Goal: Task Accomplishment & Management: Complete application form

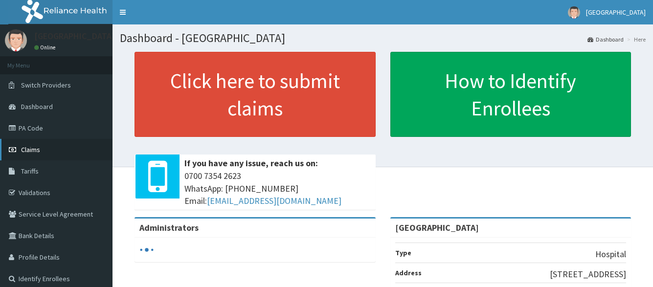
click at [35, 148] on span "Claims" at bounding box center [30, 149] width 19 height 9
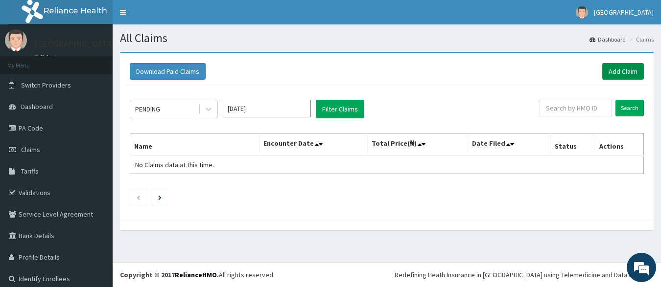
click at [614, 74] on link "Add Claim" at bounding box center [623, 71] width 42 height 17
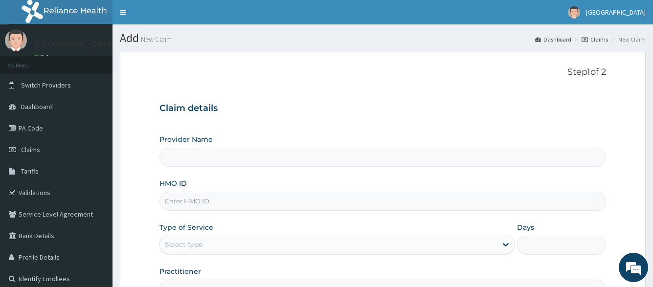
type input "[GEOGRAPHIC_DATA]"
click at [347, 206] on input "HMO ID" at bounding box center [383, 201] width 446 height 19
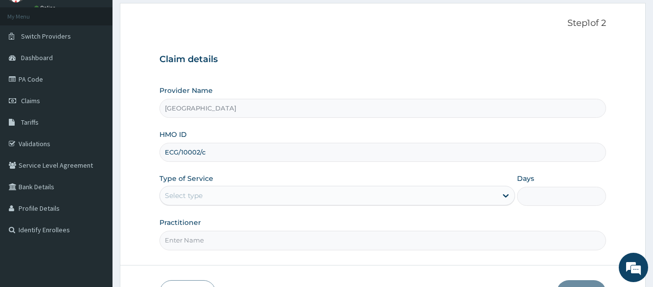
type input "ECG/10002/c"
click at [260, 193] on div "Select type" at bounding box center [328, 196] width 337 height 16
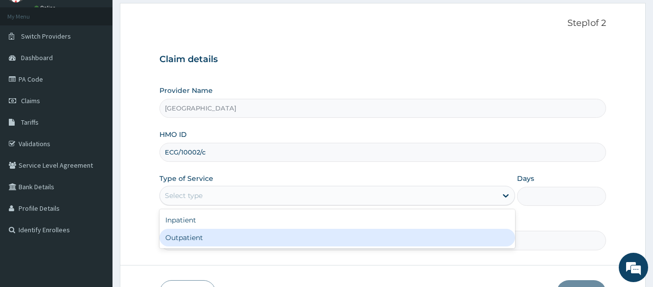
click at [238, 242] on div "Outpatient" at bounding box center [337, 238] width 355 height 18
type input "1"
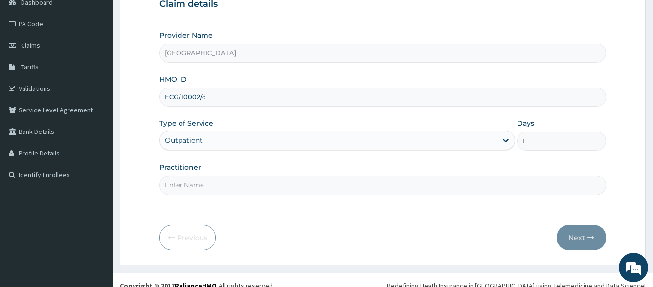
scroll to position [115, 0]
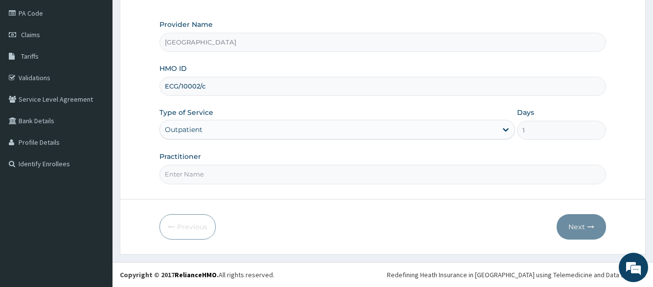
click at [313, 178] on input "Practitioner" at bounding box center [383, 174] width 446 height 19
type input "[PERSON_NAME]"
click at [578, 224] on button "Next" at bounding box center [581, 226] width 49 height 25
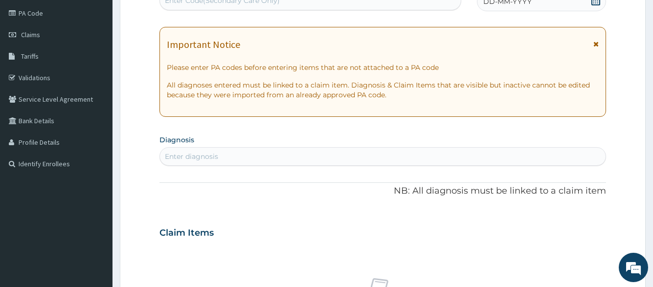
click at [507, 5] on span "DD-MM-YYYY" at bounding box center [507, 2] width 48 height 10
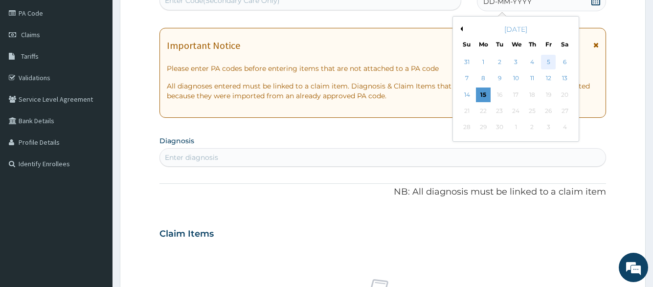
click at [545, 66] on div "5" at bounding box center [548, 62] width 15 height 15
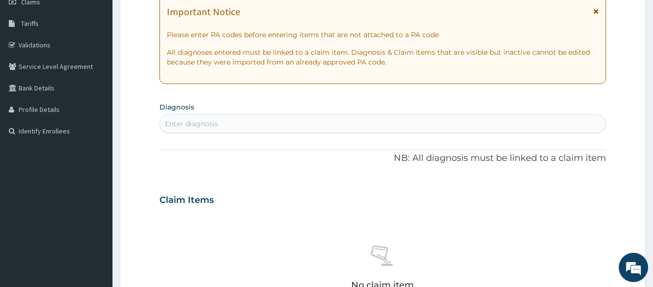
scroll to position [213, 0]
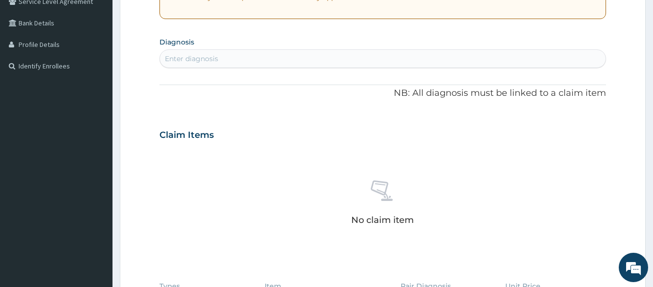
click at [388, 52] on div "Enter diagnosis" at bounding box center [382, 59] width 445 height 16
type input "sepsis"
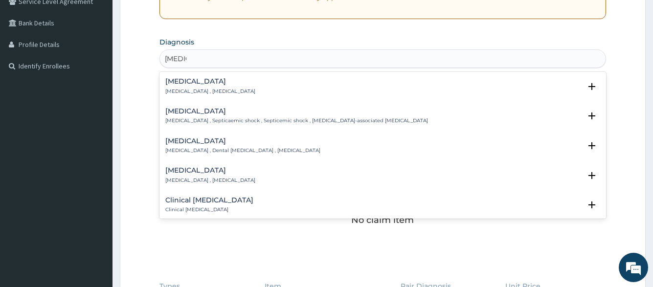
click at [262, 92] on div "[MEDICAL_DATA] [MEDICAL_DATA] , [MEDICAL_DATA]" at bounding box center [382, 86] width 435 height 17
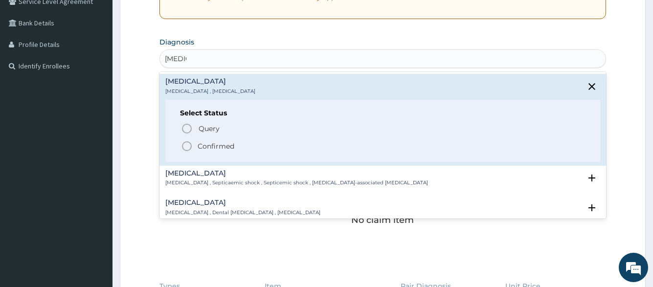
click at [239, 142] on span "Confirmed" at bounding box center [383, 146] width 404 height 12
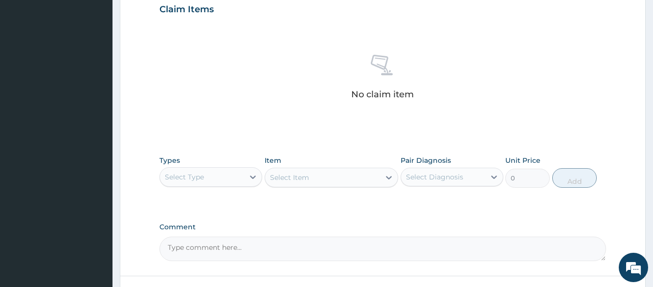
scroll to position [409, 0]
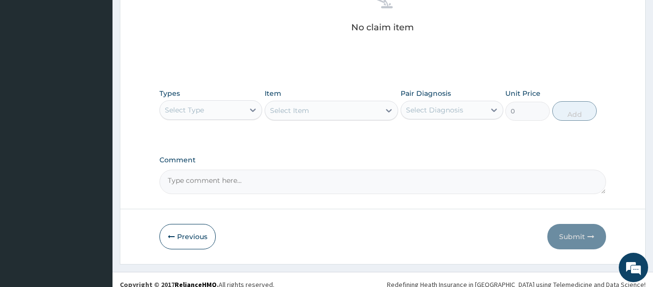
click at [229, 112] on div "Select Type" at bounding box center [202, 110] width 84 height 16
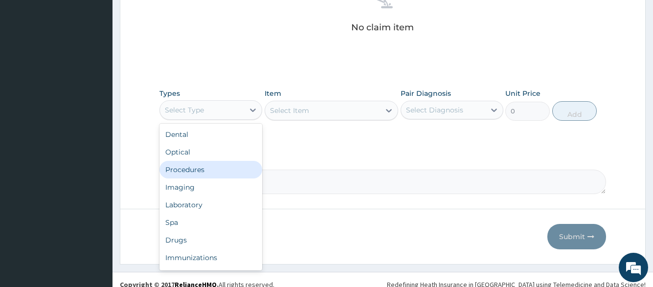
click at [220, 169] on div "Procedures" at bounding box center [211, 170] width 103 height 18
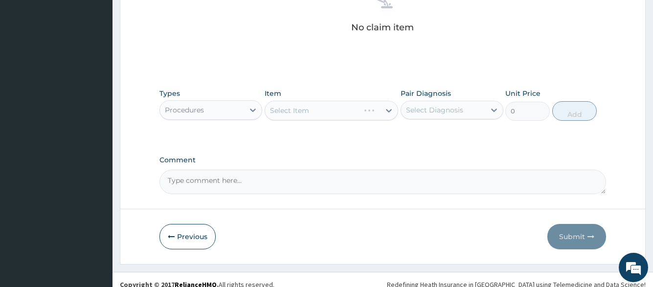
click at [322, 109] on div "Select Item" at bounding box center [332, 111] width 134 height 20
click at [323, 108] on div "Select Item" at bounding box center [322, 111] width 115 height 16
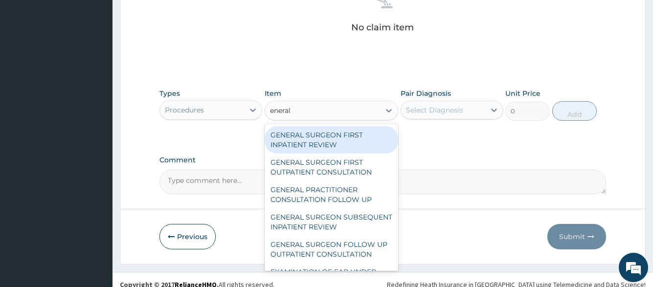
click at [272, 111] on input "eneral" at bounding box center [281, 111] width 22 height 10
type input "general"
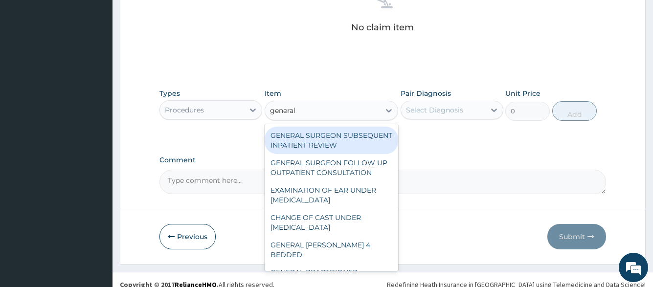
scroll to position [141, 0]
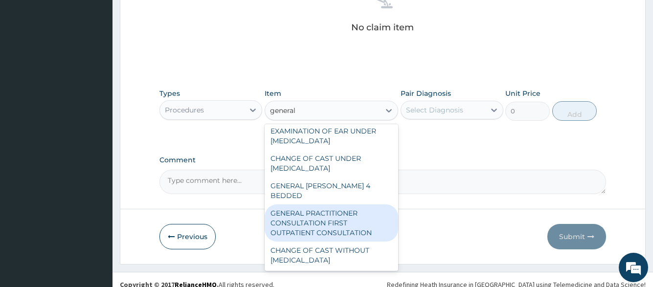
click at [332, 221] on div "GENERAL PRACTITIONER CONSULTATION FIRST OUTPATIENT CONSULTATION" at bounding box center [332, 223] width 134 height 37
type input "3547.5"
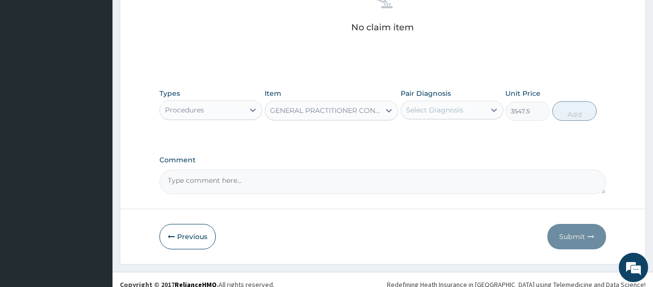
click at [435, 121] on div "Types Procedures Item GENERAL PRACTITIONER CONSULTATION FIRST OUTPATIENT CONSUL…" at bounding box center [383, 105] width 446 height 42
click at [442, 117] on div "Select Diagnosis" at bounding box center [443, 110] width 84 height 16
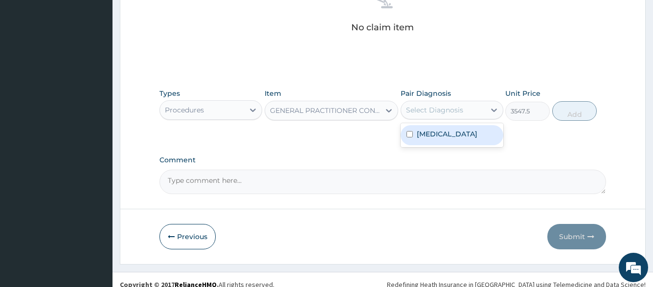
click at [443, 136] on div "[MEDICAL_DATA]" at bounding box center [452, 135] width 103 height 20
checkbox input "true"
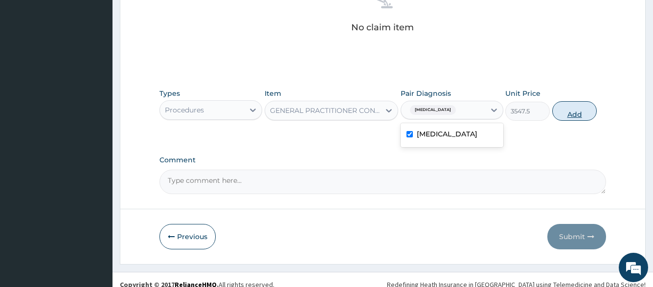
click at [559, 107] on button "Add" at bounding box center [574, 111] width 45 height 20
type input "0"
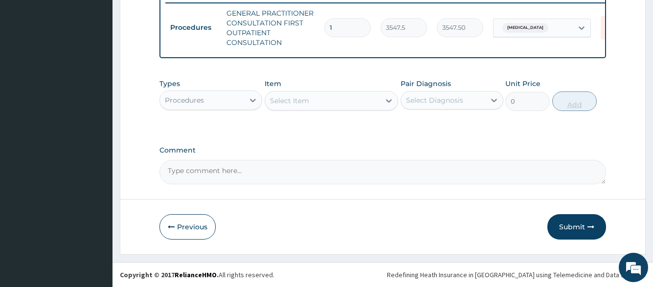
scroll to position [394, 0]
click at [193, 95] on div "Procedures" at bounding box center [184, 100] width 39 height 10
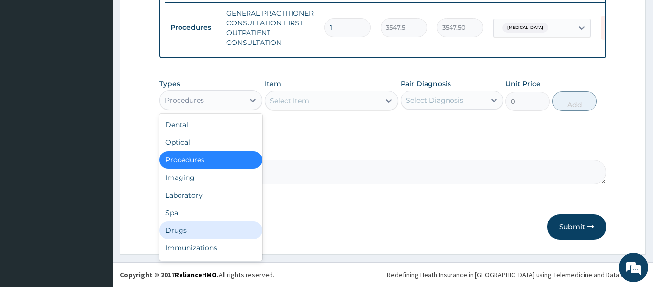
click at [199, 237] on div "Drugs" at bounding box center [211, 231] width 103 height 18
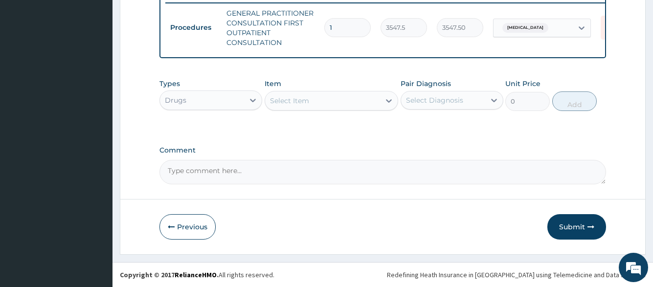
click at [331, 105] on div "Select Item" at bounding box center [322, 101] width 115 height 16
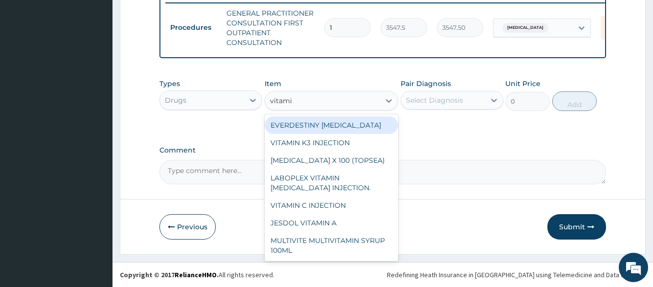
type input "vitamin"
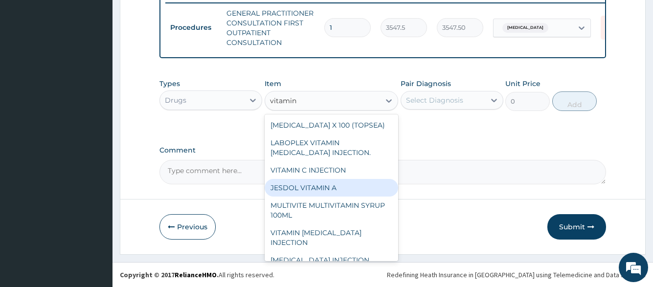
scroll to position [0, 0]
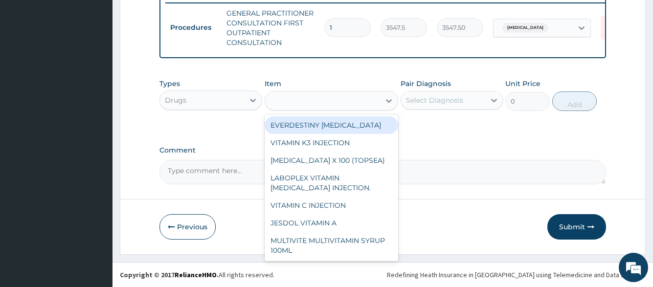
click at [316, 100] on div "vitamin" at bounding box center [322, 101] width 115 height 16
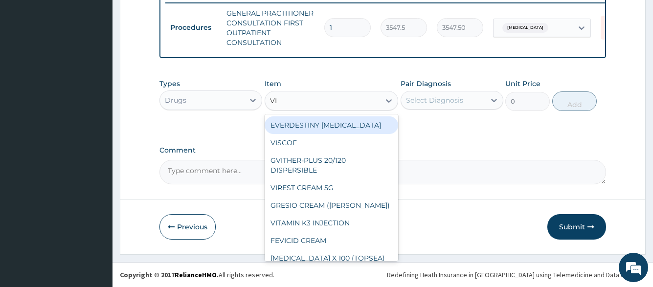
type input "VIT"
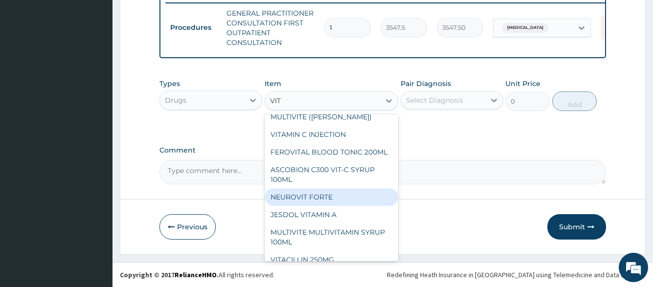
scroll to position [147, 0]
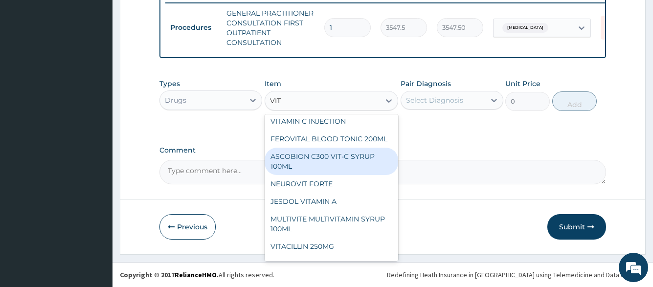
click at [330, 174] on div "ASCOBION C300 VIT-C SYRUP 100ML" at bounding box center [332, 161] width 134 height 27
type input "946.0000000000001"
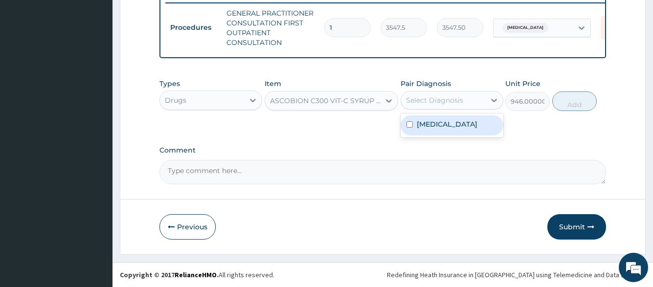
click at [477, 101] on div "Select Diagnosis" at bounding box center [443, 100] width 84 height 16
click at [471, 126] on div "[MEDICAL_DATA]" at bounding box center [452, 125] width 103 height 20
checkbox input "true"
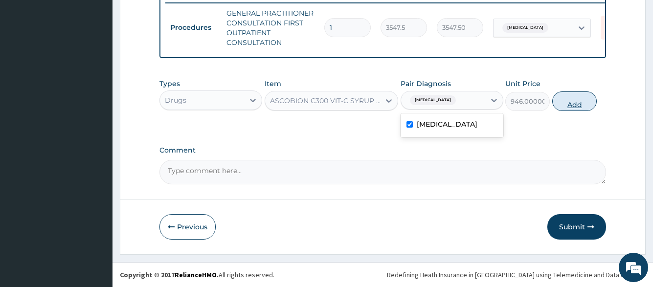
click at [559, 108] on button "Add" at bounding box center [574, 102] width 45 height 20
type input "0"
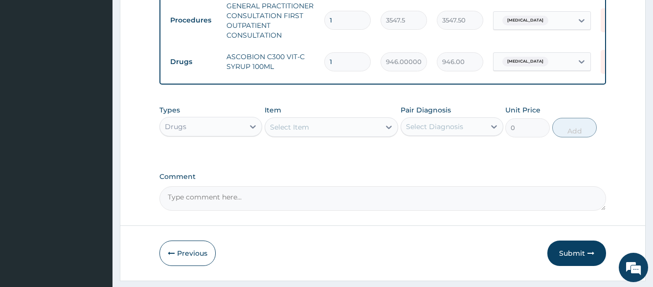
click at [307, 132] on div "Select Item" at bounding box center [289, 127] width 39 height 10
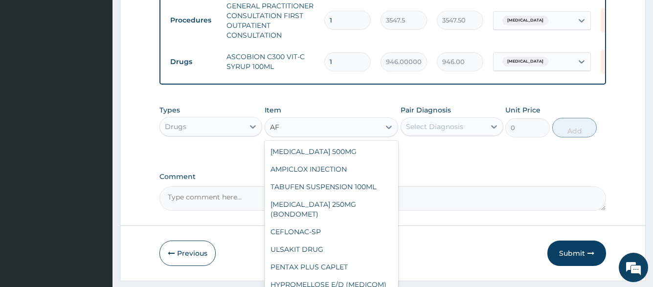
type input "A"
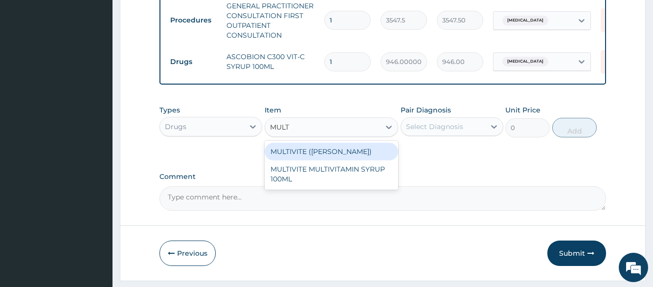
type input "MULTI"
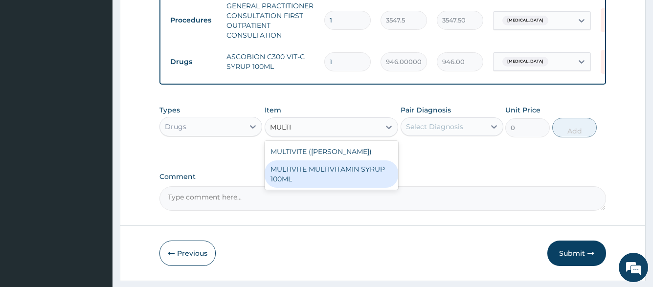
click at [314, 173] on div "MULTIVITE MULTIVITAMIN SYRUP 100ML" at bounding box center [332, 173] width 134 height 27
type input "946.0000000000001"
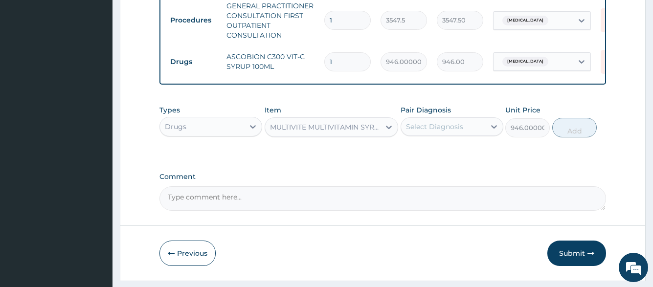
click at [467, 135] on div "Select Diagnosis" at bounding box center [443, 127] width 84 height 16
click at [463, 161] on div "[MEDICAL_DATA]" at bounding box center [452, 152] width 103 height 20
checkbox input "true"
click at [568, 137] on button "Add" at bounding box center [574, 128] width 45 height 20
type input "0"
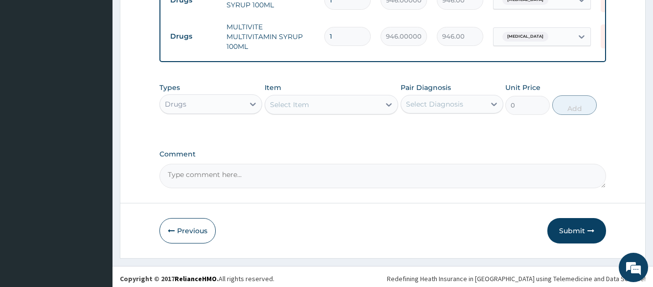
scroll to position [467, 0]
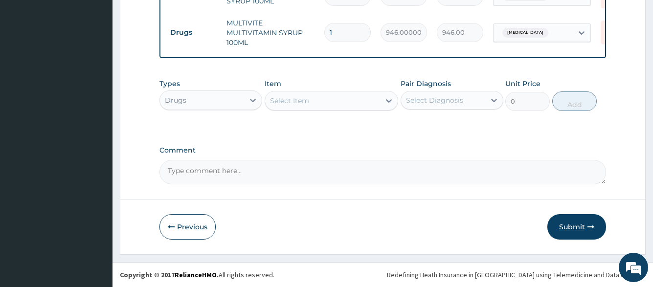
click at [573, 216] on button "Submit" at bounding box center [577, 226] width 59 height 25
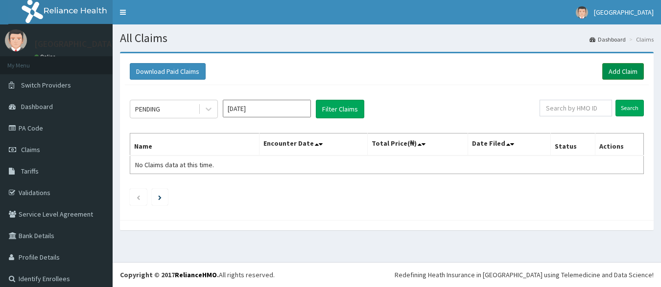
click at [605, 69] on link "Add Claim" at bounding box center [623, 71] width 42 height 17
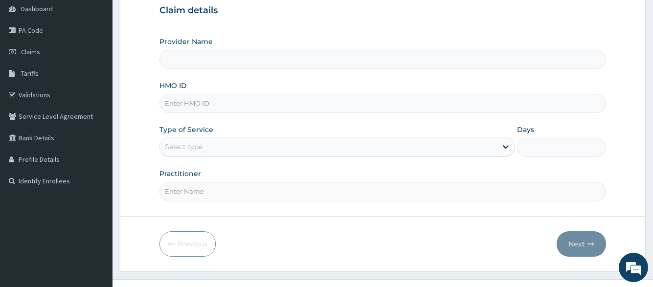
type input "[GEOGRAPHIC_DATA]"
click at [327, 103] on input "HMO ID" at bounding box center [383, 103] width 446 height 19
type input "ECG/10002/C"
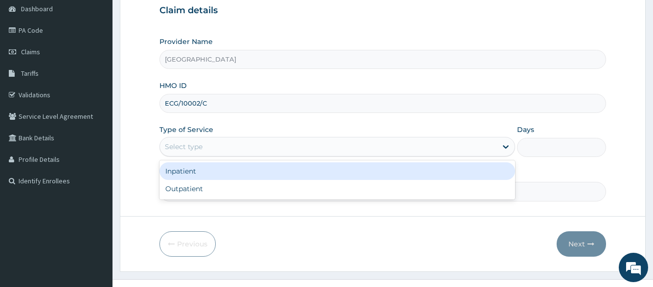
click at [236, 145] on div "Select type" at bounding box center [328, 147] width 337 height 16
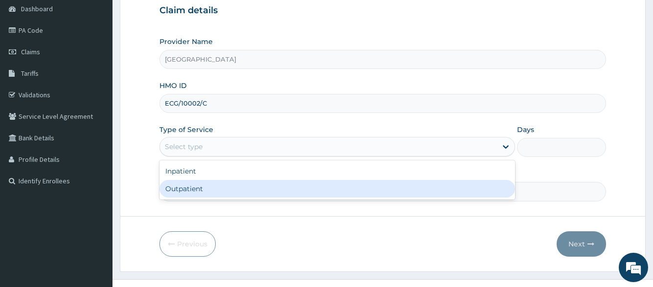
click at [229, 194] on div "Outpatient" at bounding box center [337, 189] width 355 height 18
type input "1"
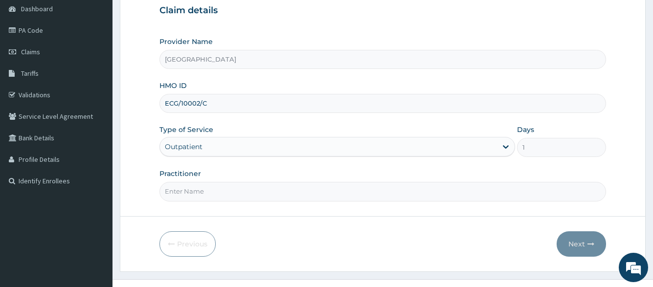
click at [328, 198] on input "Practitioner" at bounding box center [383, 191] width 446 height 19
type input "[PERSON_NAME]"
click at [590, 242] on icon "button" at bounding box center [591, 244] width 7 height 7
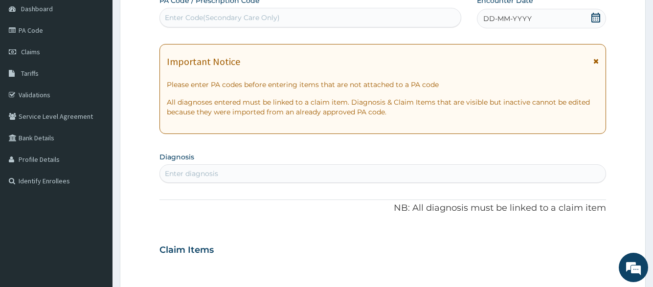
click at [493, 23] on span "DD-MM-YYYY" at bounding box center [507, 19] width 48 height 10
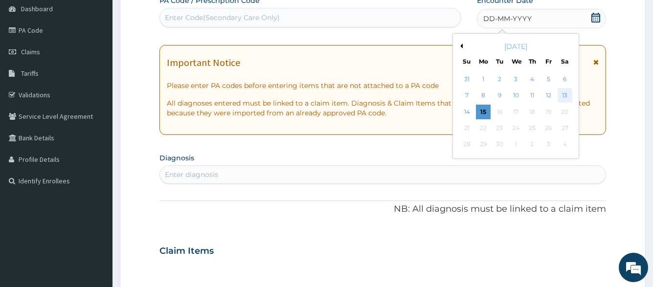
click at [565, 97] on div "13" at bounding box center [564, 96] width 15 height 15
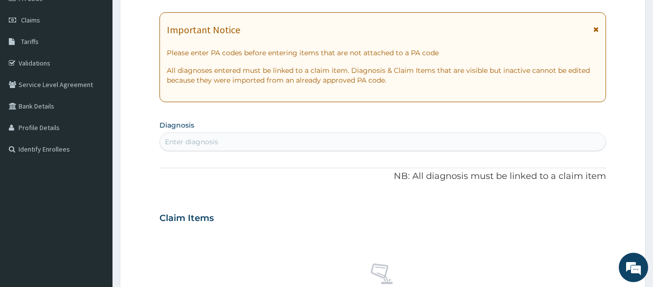
scroll to position [147, 0]
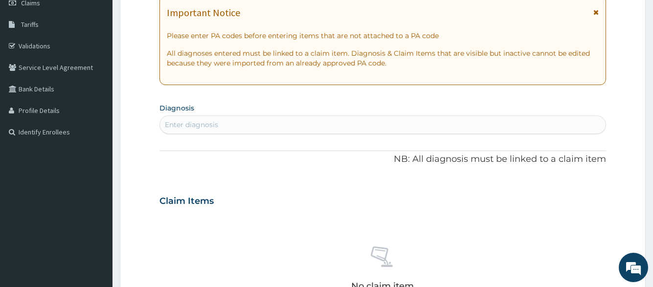
click at [213, 129] on div "Enter diagnosis" at bounding box center [191, 125] width 53 height 10
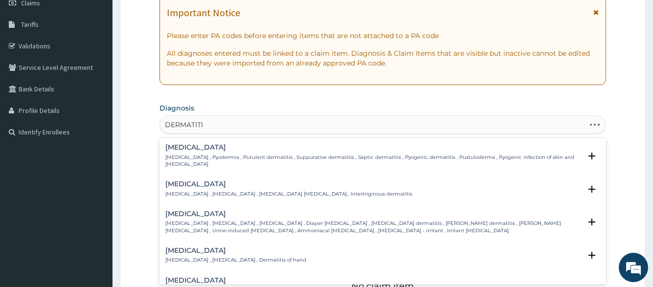
type input "DERMATITIS"
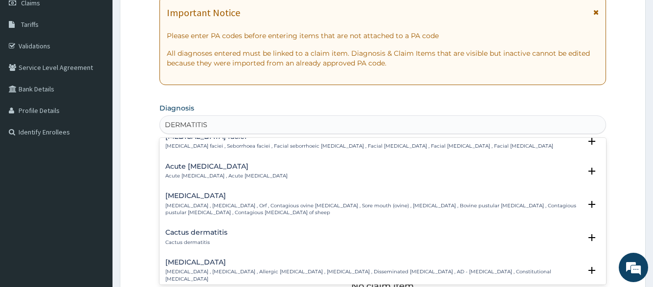
scroll to position [734, 0]
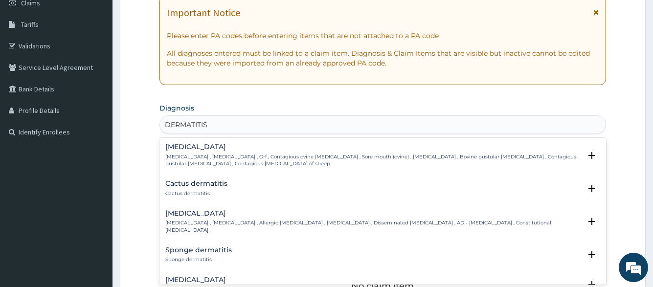
click at [247, 220] on p "[MEDICAL_DATA] , [MEDICAL_DATA] , Allergic [MEDICAL_DATA] , [MEDICAL_DATA] , Di…" at bounding box center [372, 227] width 415 height 14
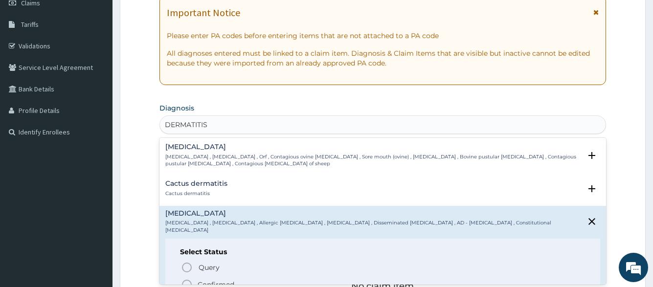
click at [214, 280] on p "Confirmed" at bounding box center [216, 285] width 37 height 10
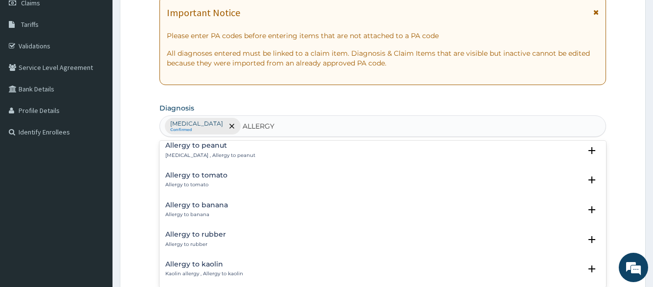
scroll to position [1342, 0]
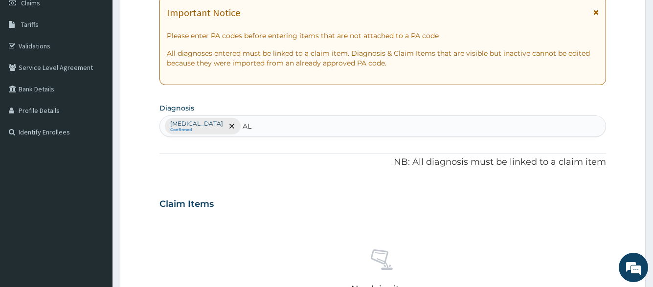
type input "A"
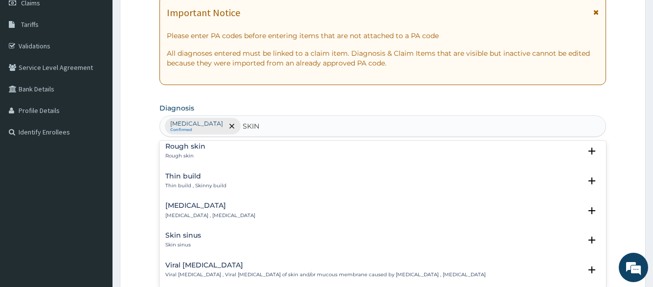
scroll to position [881, 0]
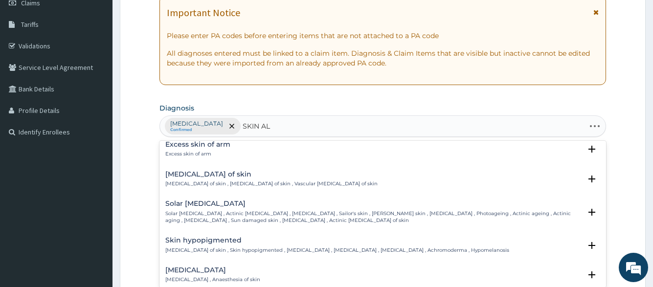
type input "SKIN ALL"
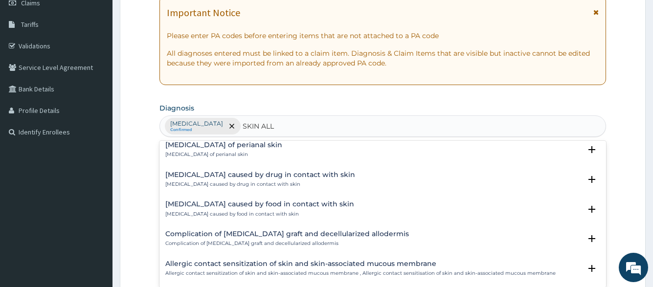
click at [264, 147] on h4 "[MEDICAL_DATA] of perianal skin" at bounding box center [223, 144] width 117 height 7
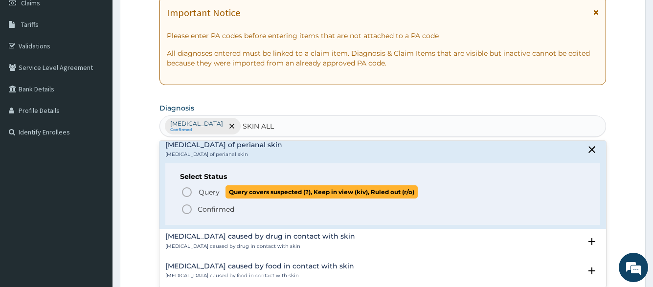
click at [207, 186] on p "Query Query covers suspected (?), Keep in view (kiv), Ruled out (r/o)" at bounding box center [308, 191] width 220 height 13
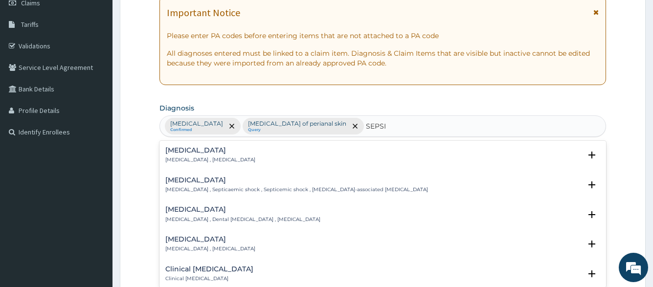
type input "[MEDICAL_DATA]"
click at [234, 157] on div "[MEDICAL_DATA] [MEDICAL_DATA] , [MEDICAL_DATA]" at bounding box center [382, 155] width 435 height 17
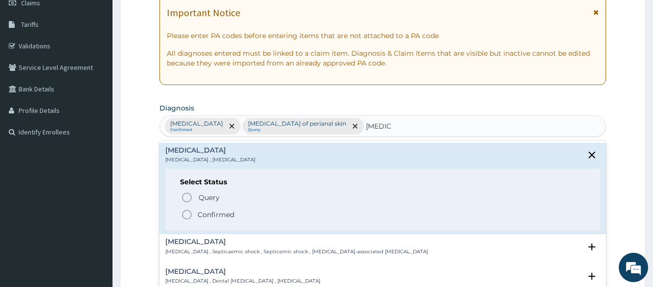
click at [228, 211] on p "Confirmed" at bounding box center [216, 215] width 37 height 10
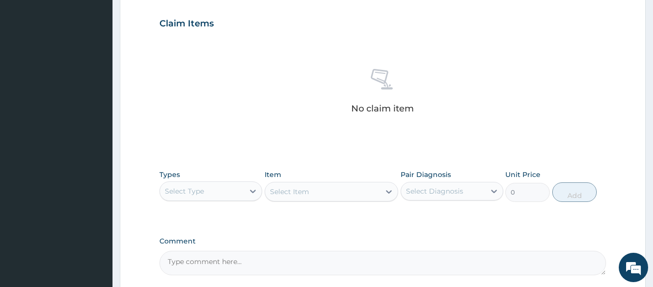
scroll to position [343, 0]
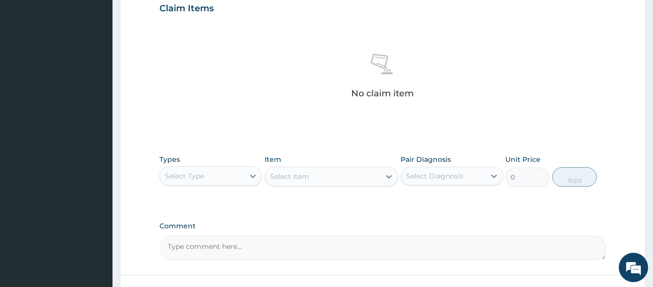
click at [237, 177] on div "Select Type" at bounding box center [202, 176] width 84 height 16
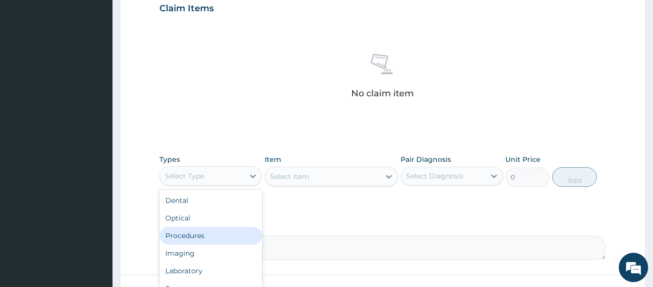
click at [227, 236] on div "Procedures" at bounding box center [211, 236] width 103 height 18
click at [227, 236] on textarea "Comment" at bounding box center [383, 248] width 446 height 24
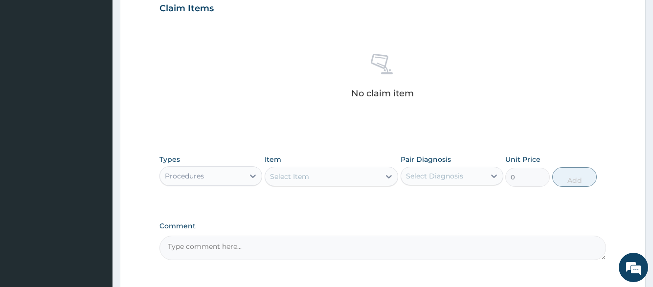
click at [350, 176] on div "Select Item" at bounding box center [322, 177] width 115 height 16
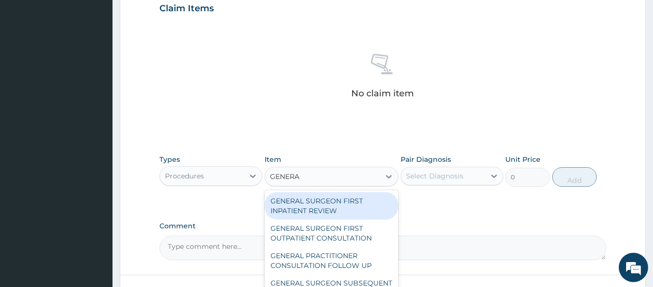
type input "GENERAL"
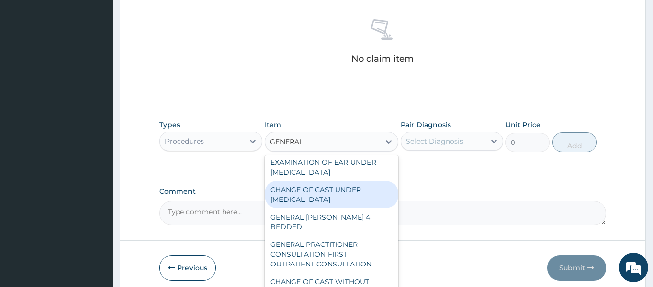
scroll to position [391, 0]
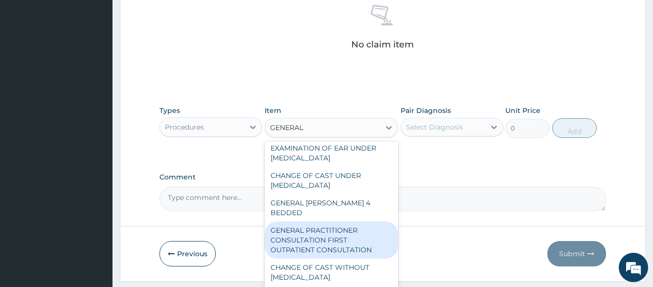
click at [336, 241] on div "GENERAL PRACTITIONER CONSULTATION FIRST OUTPATIENT CONSULTATION" at bounding box center [332, 240] width 134 height 37
type input "3547.5"
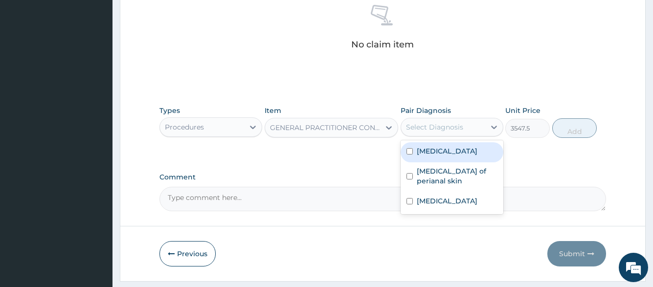
click at [444, 129] on div "Select Diagnosis" at bounding box center [434, 127] width 57 height 10
click at [446, 149] on label "[MEDICAL_DATA]" at bounding box center [447, 151] width 61 height 10
checkbox input "true"
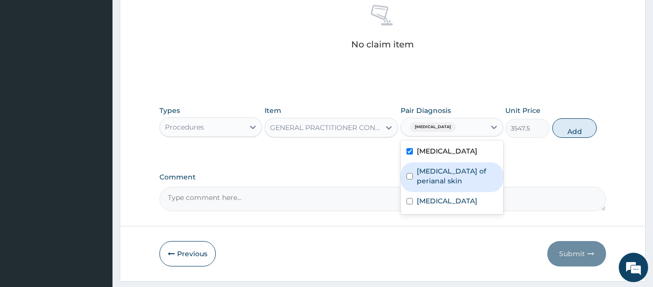
click at [445, 184] on label "[MEDICAL_DATA] of perianal skin" at bounding box center [457, 176] width 81 height 20
checkbox input "true"
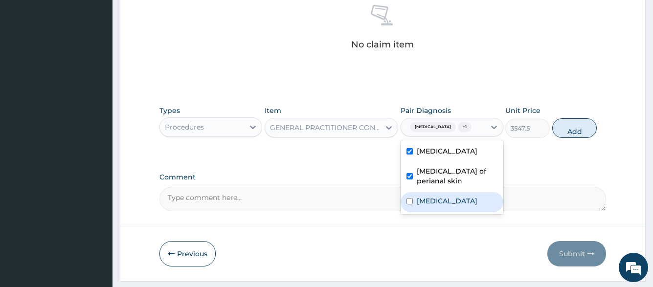
click at [444, 211] on div "[MEDICAL_DATA]" at bounding box center [452, 202] width 103 height 20
checkbox input "true"
click at [564, 125] on button "Add" at bounding box center [574, 128] width 45 height 20
type input "0"
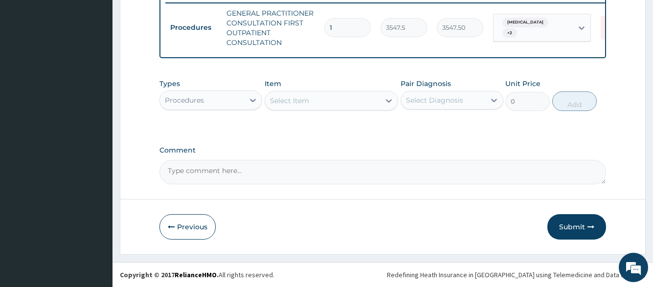
click at [238, 106] on div "Procedures" at bounding box center [202, 100] width 84 height 16
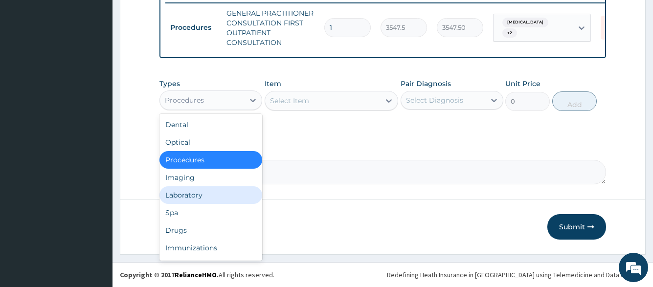
click at [224, 197] on div "Laboratory" at bounding box center [211, 195] width 103 height 18
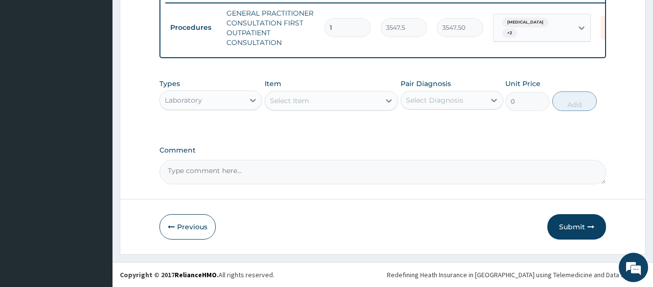
click at [339, 102] on div "Select Item" at bounding box center [322, 101] width 115 height 16
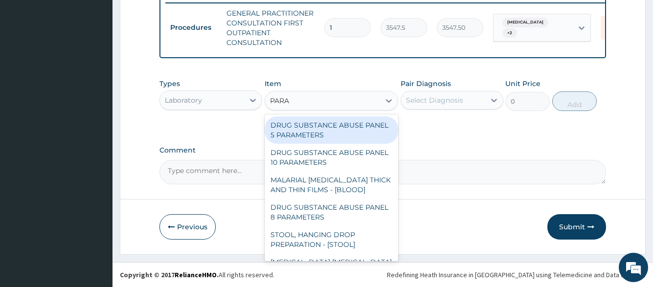
type input "PARAS"
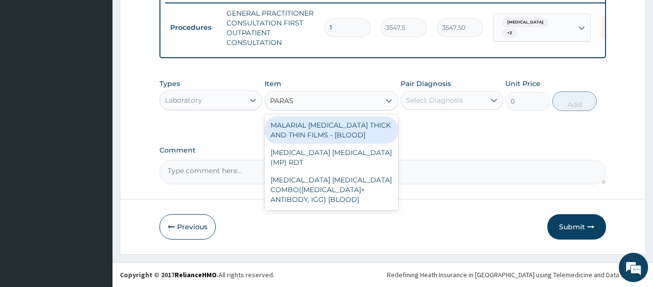
click at [337, 128] on div "MALARIAL [MEDICAL_DATA] THICK AND THIN FILMS - [BLOOD]" at bounding box center [332, 129] width 134 height 27
type input "1612.5"
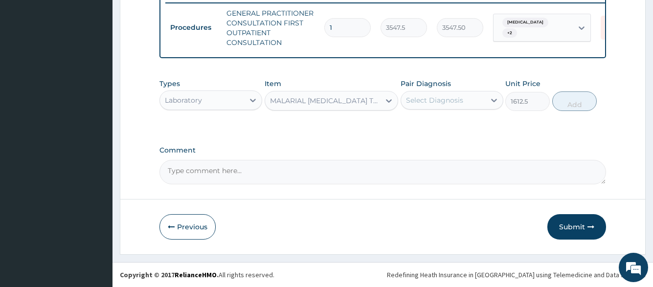
click at [423, 105] on div "Select Diagnosis" at bounding box center [434, 100] width 57 height 10
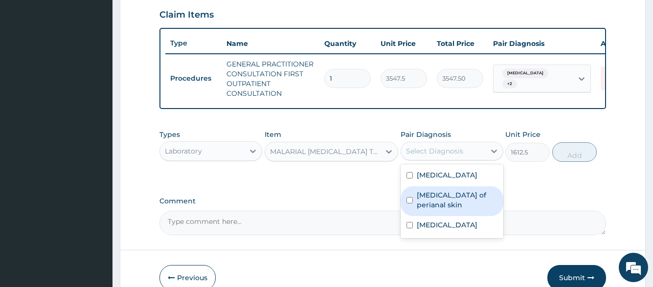
scroll to position [196, 0]
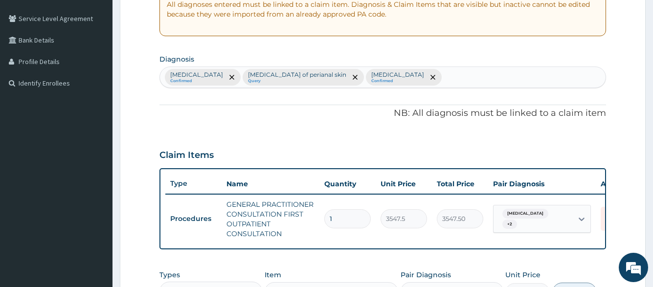
click at [441, 73] on div "[MEDICAL_DATA] Confirmed [MEDICAL_DATA] of perianal skin Query [MEDICAL_DATA] C…" at bounding box center [382, 77] width 445 height 21
type input "MALAR"
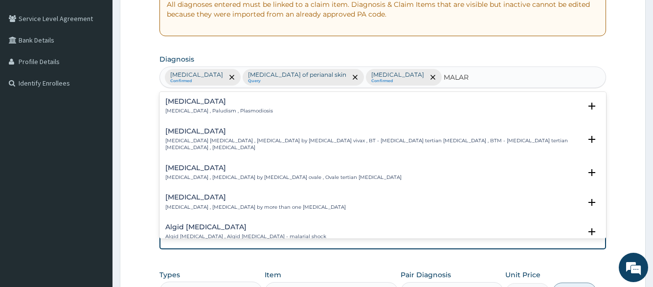
click at [252, 110] on div "[MEDICAL_DATA] [MEDICAL_DATA] , Paludism , Plasmodiosis" at bounding box center [382, 106] width 435 height 17
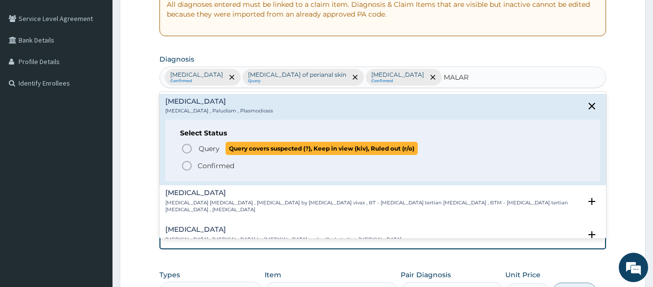
click at [238, 151] on span "Query covers suspected (?), Keep in view (kiv), Ruled out (r/o)" at bounding box center [322, 148] width 192 height 13
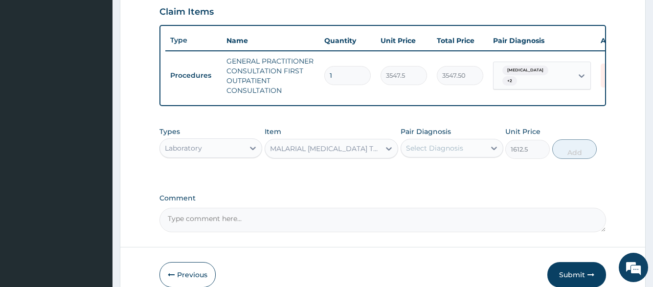
scroll to position [343, 0]
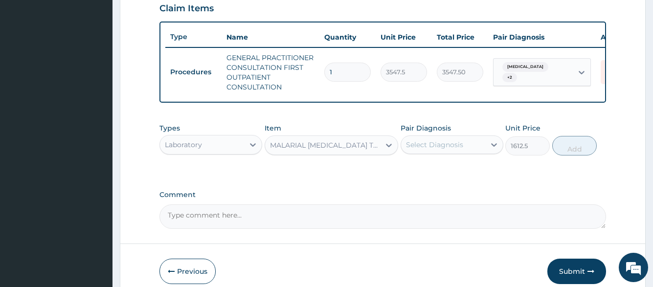
click at [479, 150] on div "Select Diagnosis" at bounding box center [443, 145] width 84 height 16
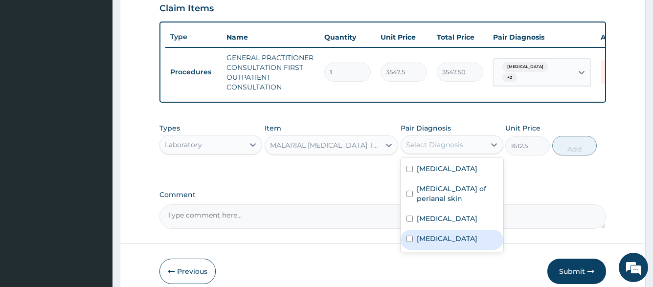
click at [435, 244] on label "[MEDICAL_DATA]" at bounding box center [447, 239] width 61 height 10
checkbox input "true"
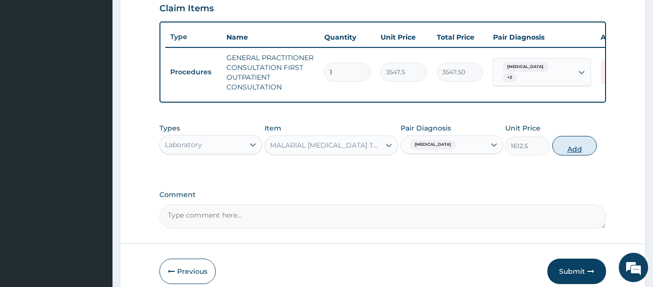
click at [580, 147] on button "Add" at bounding box center [574, 146] width 45 height 20
type input "0"
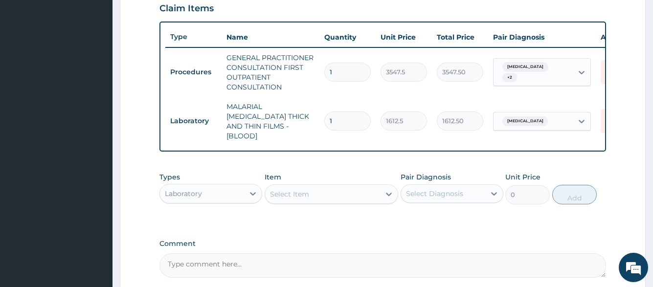
click at [330, 184] on div "Select Item" at bounding box center [332, 194] width 134 height 20
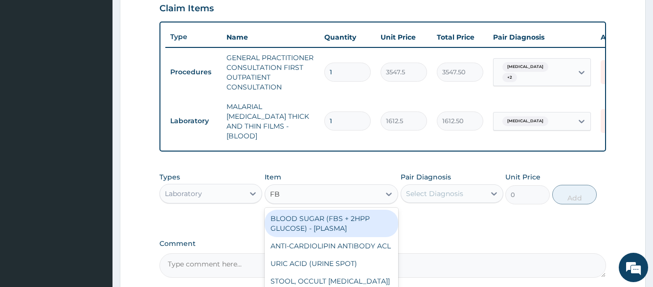
type input "FBC"
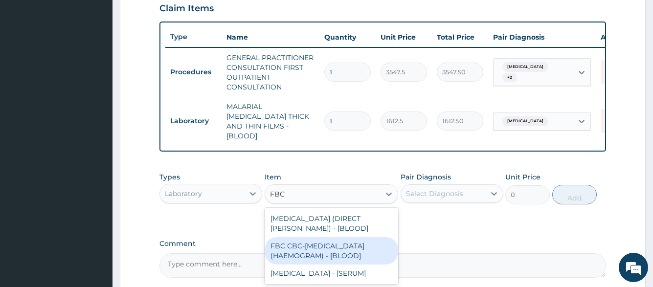
click at [328, 251] on div "FBC CBC-[MEDICAL_DATA] (HAEMOGRAM) - [BLOOD]" at bounding box center [332, 250] width 134 height 27
type input "4300"
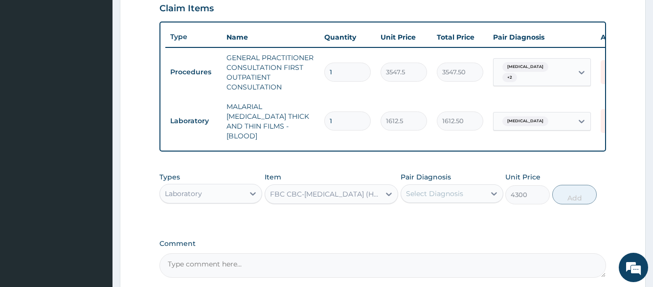
click at [477, 195] on div "Select Diagnosis" at bounding box center [443, 194] width 84 height 16
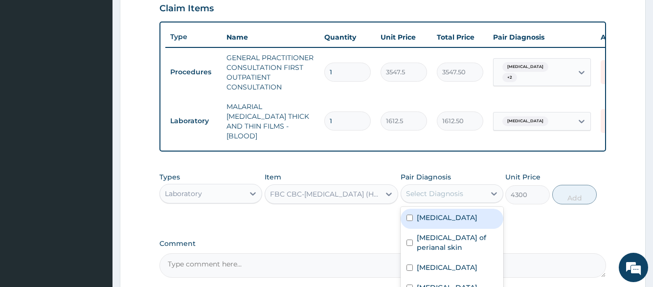
click at [473, 213] on label "[MEDICAL_DATA]" at bounding box center [447, 218] width 61 height 10
checkbox input "true"
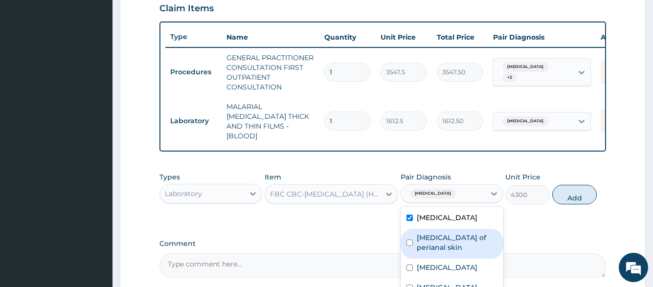
click at [457, 252] on label "[MEDICAL_DATA] of perianal skin" at bounding box center [457, 243] width 81 height 20
checkbox input "true"
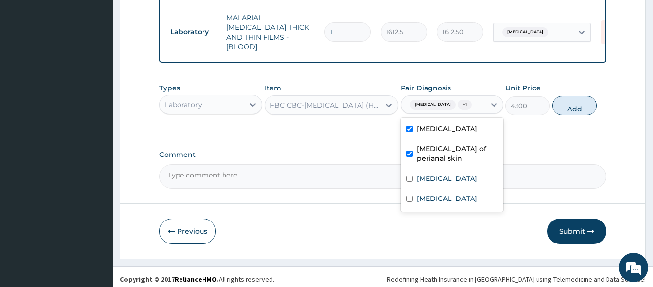
scroll to position [434, 0]
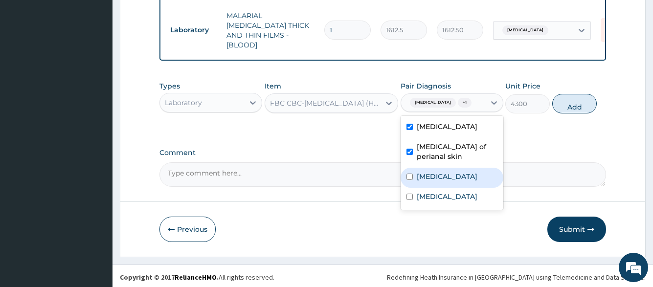
click at [453, 188] on div "[MEDICAL_DATA]" at bounding box center [452, 178] width 103 height 20
checkbox input "true"
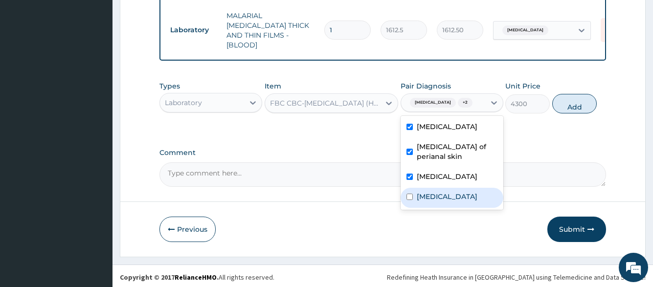
click at [450, 207] on div "[MEDICAL_DATA]" at bounding box center [452, 198] width 103 height 20
checkbox input "true"
click at [573, 98] on button "Add" at bounding box center [574, 104] width 45 height 20
type input "0"
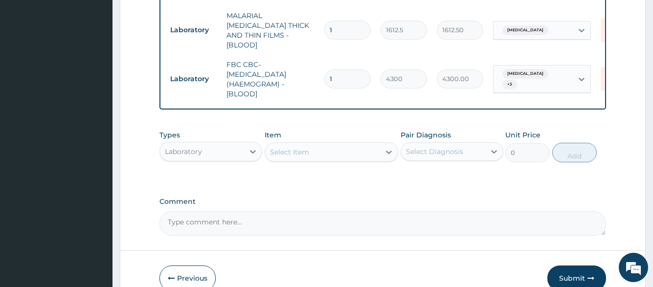
scroll to position [482, 0]
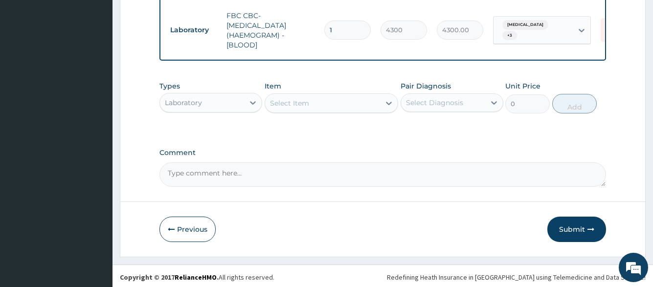
click at [225, 95] on div "Laboratory" at bounding box center [202, 103] width 84 height 16
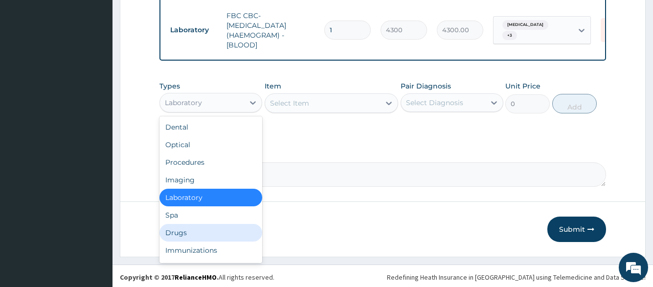
click at [212, 229] on div "Drugs" at bounding box center [211, 233] width 103 height 18
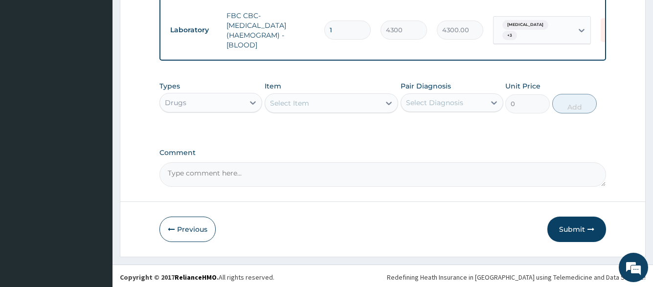
click at [295, 104] on div "Select Item" at bounding box center [289, 103] width 39 height 10
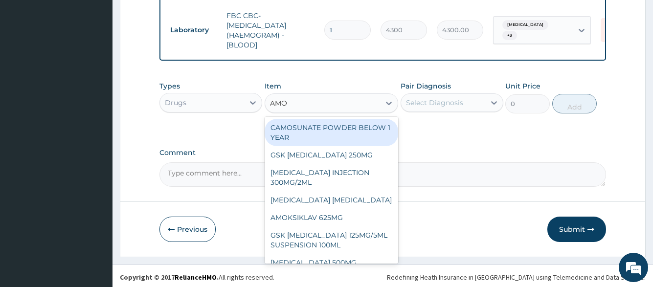
type input "AMOX"
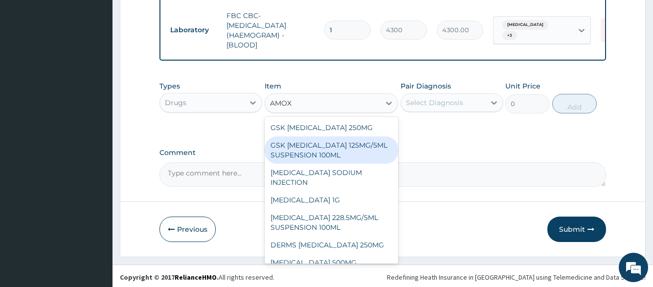
click at [310, 149] on div "GSK [MEDICAL_DATA] 125MG/5ML SUSPENSION 100ML" at bounding box center [332, 150] width 134 height 27
type input "8868.75"
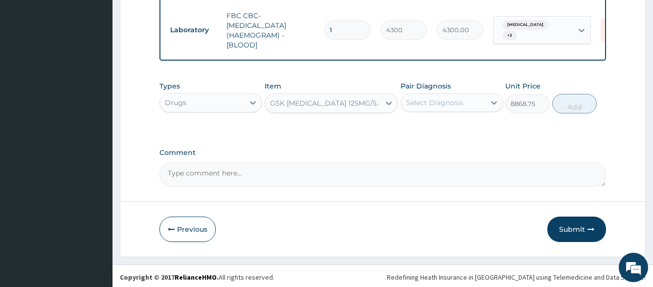
click at [438, 98] on div "Select Diagnosis" at bounding box center [434, 103] width 57 height 10
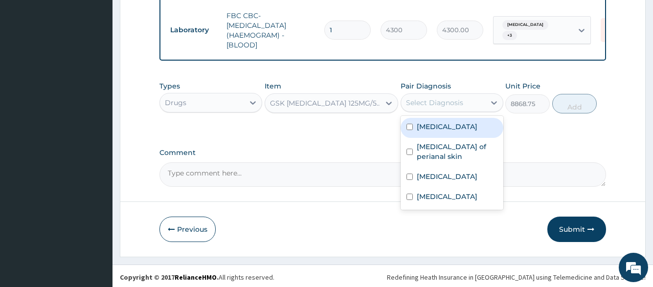
click at [439, 129] on label "[MEDICAL_DATA]" at bounding box center [447, 127] width 61 height 10
checkbox input "true"
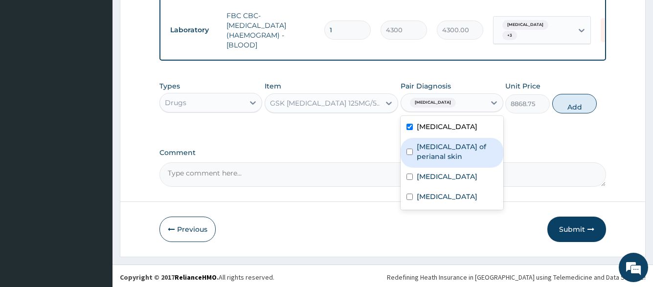
click at [439, 143] on label "[MEDICAL_DATA] of perianal skin" at bounding box center [457, 152] width 81 height 20
checkbox input "true"
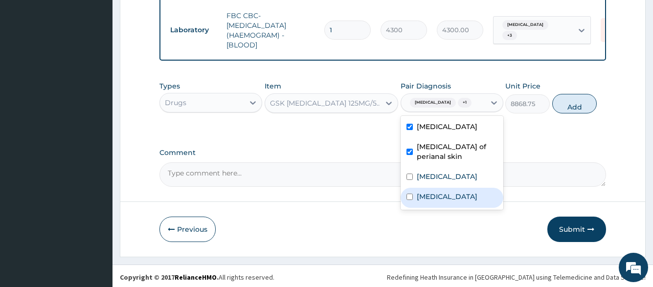
click at [440, 188] on div "[MEDICAL_DATA]" at bounding box center [452, 178] width 103 height 20
checkbox input "true"
click at [441, 208] on div "[MEDICAL_DATA]" at bounding box center [452, 198] width 103 height 20
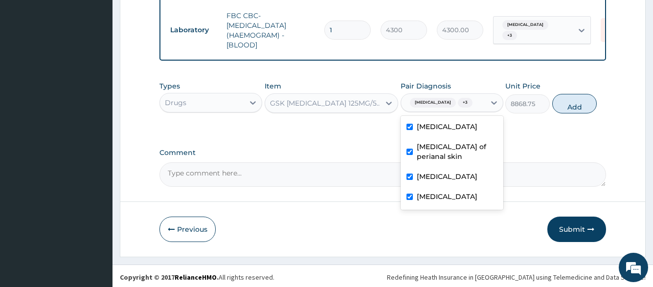
checkbox input "true"
click at [563, 97] on button "Add" at bounding box center [574, 104] width 45 height 20
type input "0"
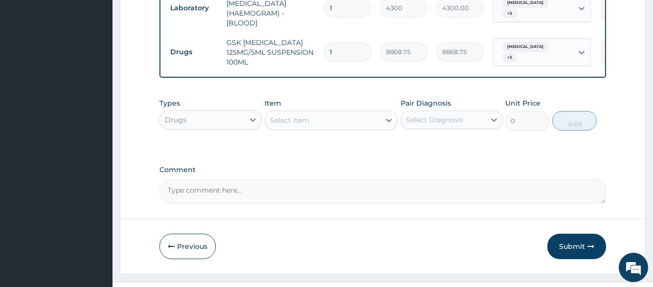
scroll to position [516, 0]
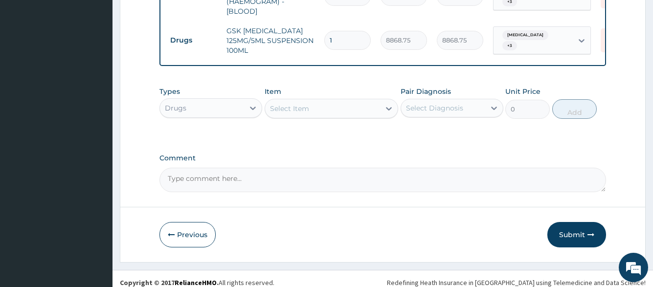
click at [323, 104] on div "Select Item" at bounding box center [322, 109] width 115 height 16
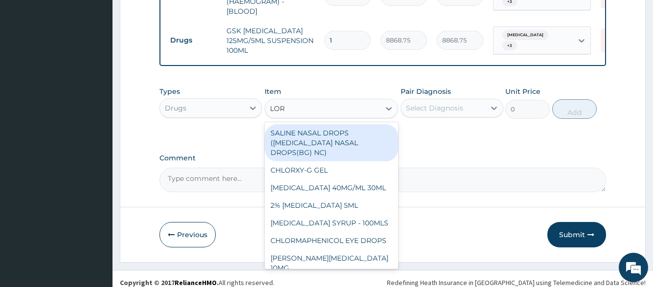
type input "[PERSON_NAME]"
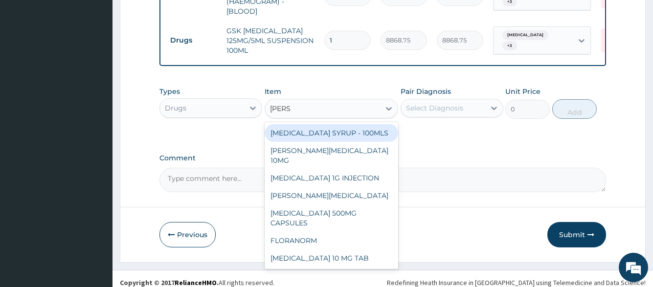
click at [347, 124] on div "[MEDICAL_DATA] SYRUP - 100MLS" at bounding box center [332, 133] width 134 height 18
type input "1182.5"
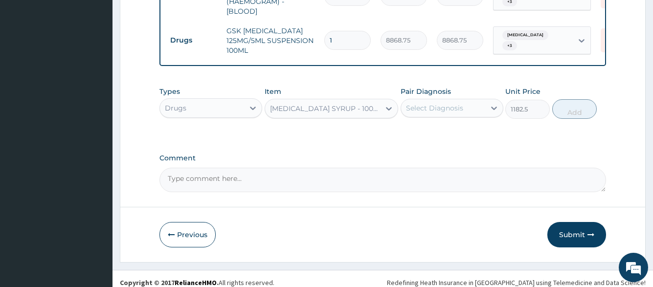
click at [450, 104] on div "Select Diagnosis" at bounding box center [434, 108] width 57 height 10
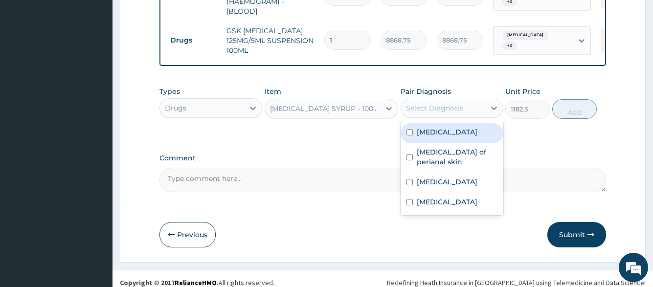
click at [452, 127] on label "[MEDICAL_DATA]" at bounding box center [447, 132] width 61 height 10
checkbox input "true"
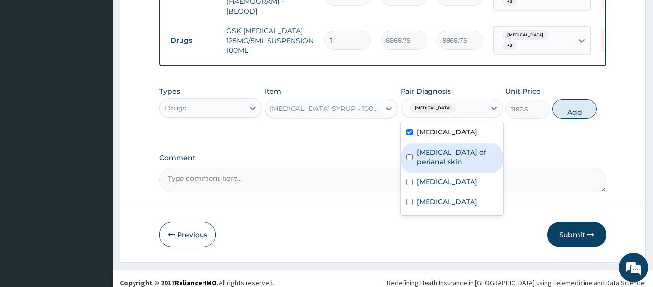
click at [453, 149] on label "[MEDICAL_DATA] of perianal skin" at bounding box center [457, 157] width 81 height 20
checkbox input "true"
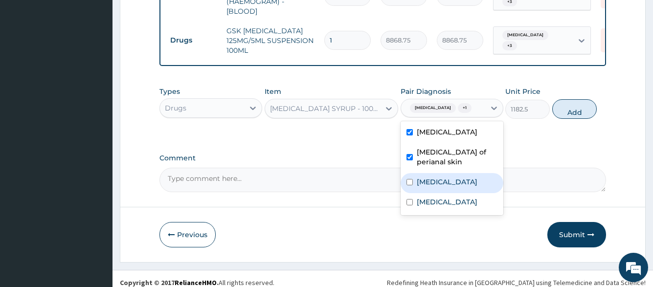
click at [445, 190] on div "[MEDICAL_DATA]" at bounding box center [452, 183] width 103 height 20
checkbox input "true"
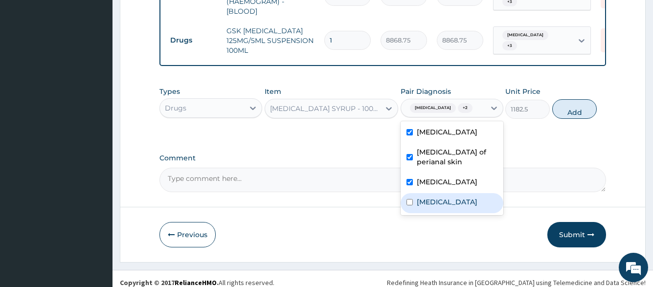
click at [454, 205] on div "[MEDICAL_DATA]" at bounding box center [452, 203] width 103 height 20
checkbox input "true"
drag, startPoint x: 566, startPoint y: 104, endPoint x: 561, endPoint y: 105, distance: 5.5
click at [567, 104] on button "Add" at bounding box center [574, 109] width 45 height 20
type input "0"
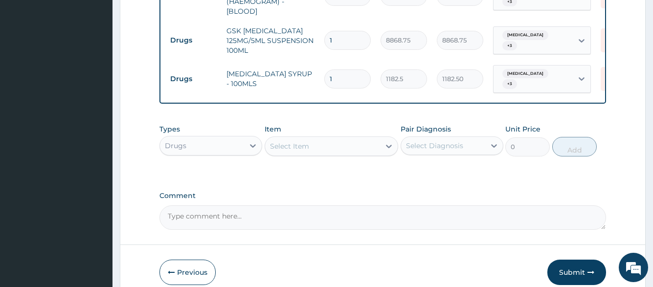
click at [338, 139] on div "Select Item" at bounding box center [322, 146] width 115 height 16
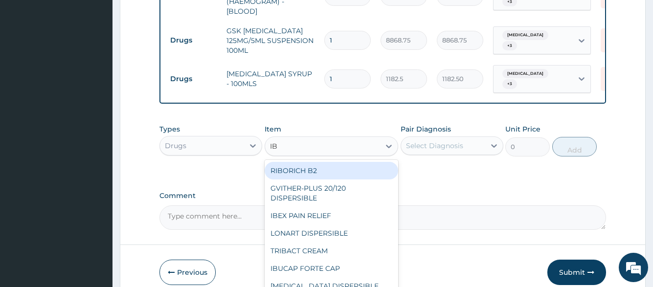
type input "IBU"
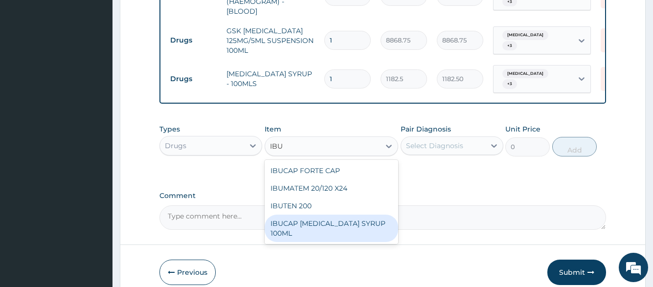
click at [324, 215] on div "IBUCAP [MEDICAL_DATA] SYRUP 100ML" at bounding box center [332, 228] width 134 height 27
type input "768.6250000000001"
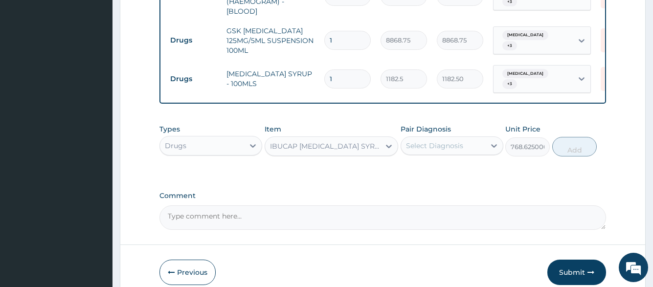
click at [477, 138] on div "Select Diagnosis" at bounding box center [443, 146] width 84 height 16
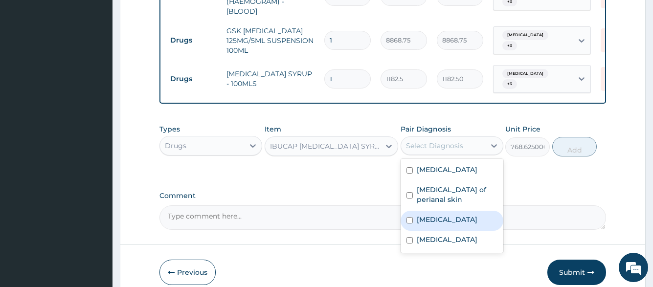
click at [467, 214] on div "[MEDICAL_DATA]" at bounding box center [452, 221] width 103 height 20
checkbox input "true"
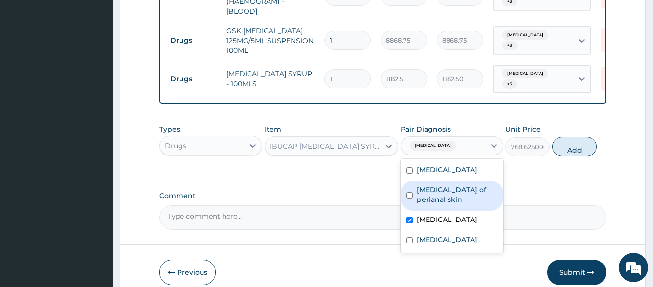
click at [473, 193] on label "[MEDICAL_DATA] of perianal skin" at bounding box center [457, 195] width 81 height 20
checkbox input "true"
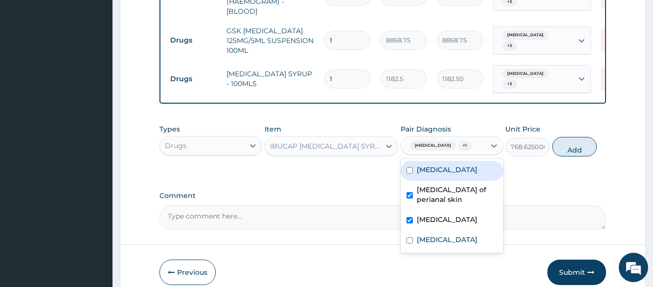
click at [478, 166] on div "[MEDICAL_DATA]" at bounding box center [452, 171] width 103 height 20
checkbox input "true"
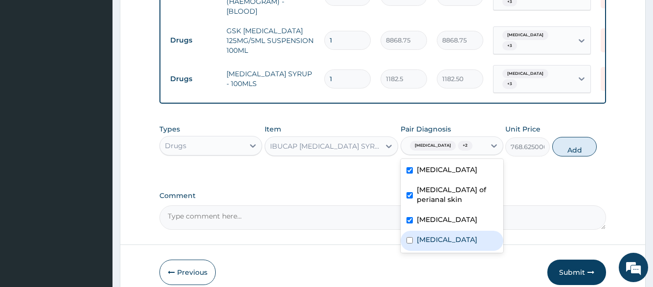
click at [459, 235] on div "[MEDICAL_DATA]" at bounding box center [452, 241] width 103 height 20
checkbox input "true"
click at [576, 137] on button "Add" at bounding box center [574, 147] width 45 height 20
type input "0"
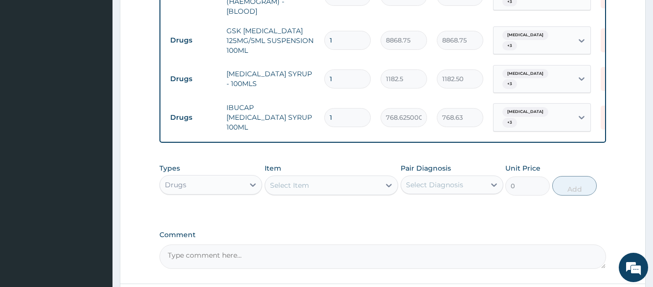
click at [315, 178] on div "Select Item" at bounding box center [322, 186] width 115 height 16
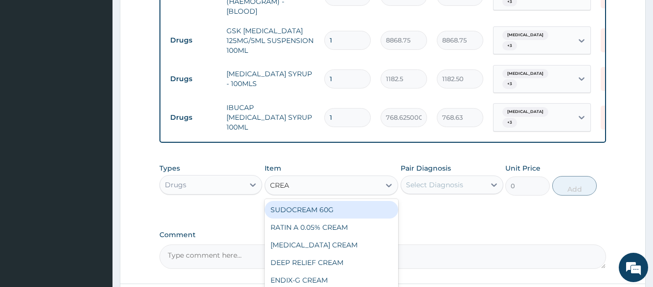
type input "CREAM"
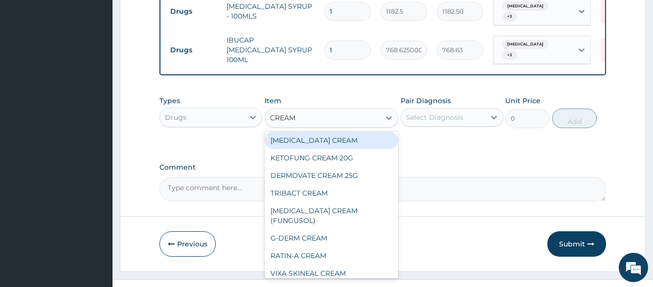
scroll to position [245, 0]
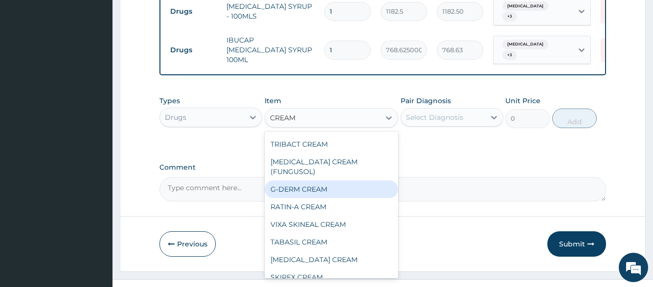
click at [320, 187] on div "G-DERM CREAM" at bounding box center [332, 190] width 134 height 18
type input "532.125"
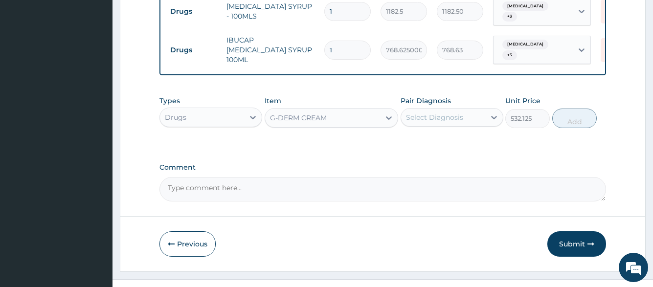
click at [479, 110] on div "Select Diagnosis" at bounding box center [443, 118] width 84 height 16
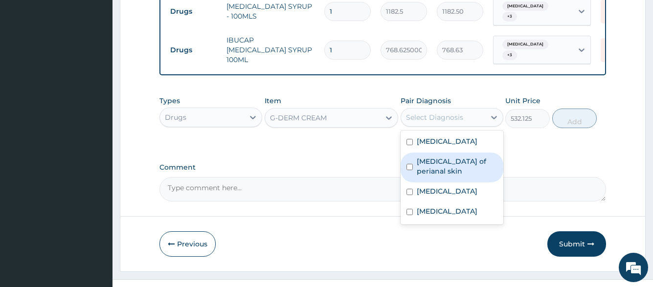
click at [456, 166] on label "[MEDICAL_DATA] of perianal skin" at bounding box center [457, 167] width 81 height 20
checkbox input "true"
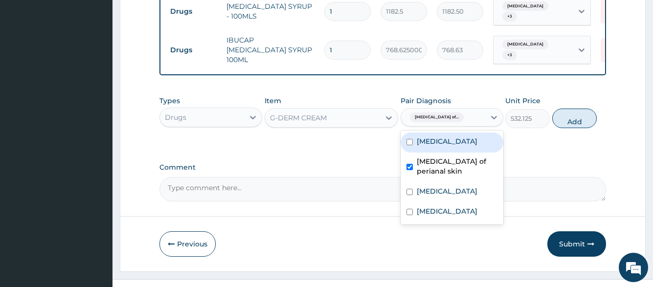
click at [462, 137] on label "[MEDICAL_DATA]" at bounding box center [447, 142] width 61 height 10
checkbox input "true"
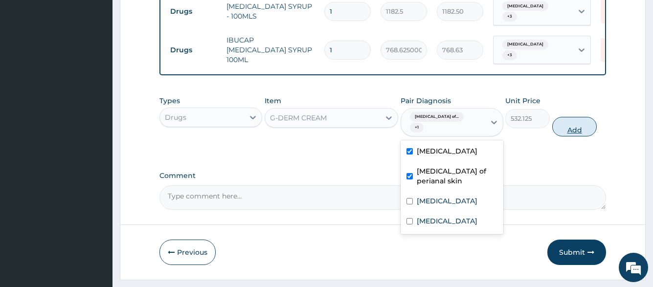
click at [573, 117] on button "Add" at bounding box center [574, 127] width 45 height 20
type input "0"
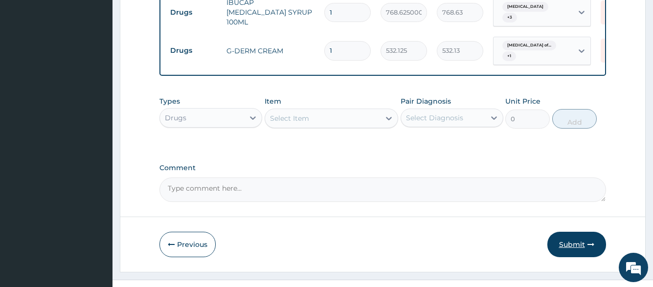
click at [576, 232] on button "Submit" at bounding box center [577, 244] width 59 height 25
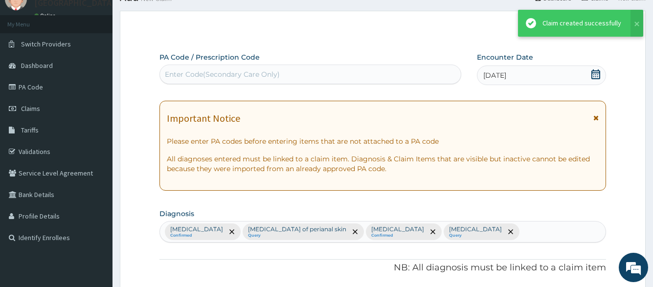
scroll to position [621, 0]
